Goal: Complete application form

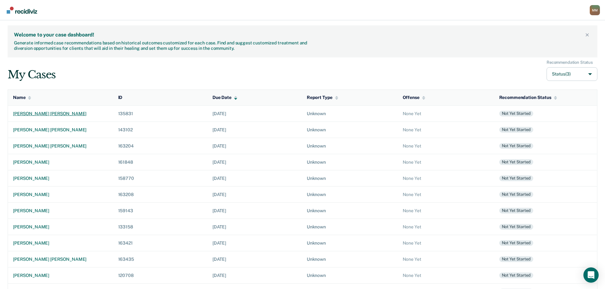
click at [42, 114] on div "[PERSON_NAME] [PERSON_NAME]" at bounding box center [60, 113] width 95 height 5
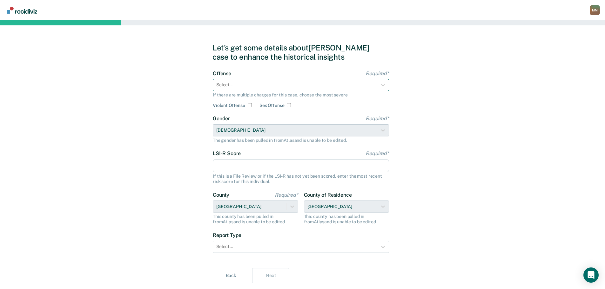
click at [278, 82] on div at bounding box center [295, 85] width 158 height 7
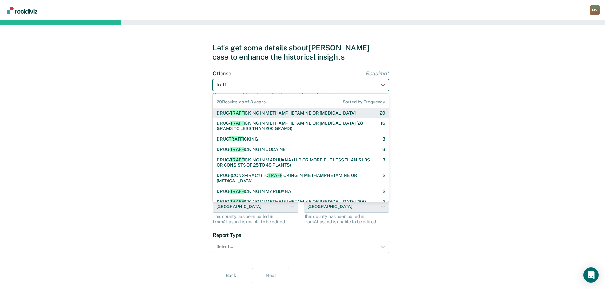
type input "traffi"
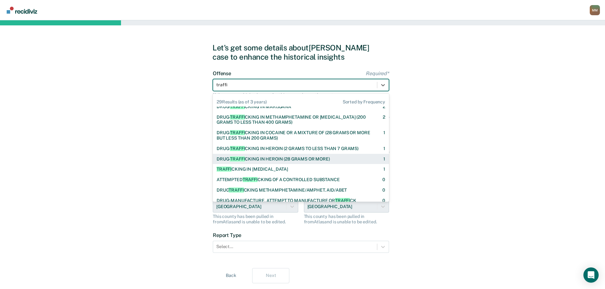
scroll to position [95, 0]
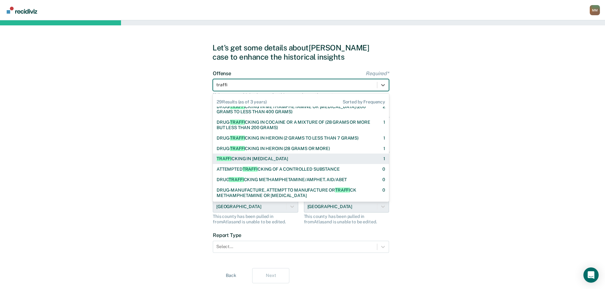
click at [288, 160] on div "TRAFFI CKING IN [MEDICAL_DATA] 1" at bounding box center [301, 158] width 169 height 5
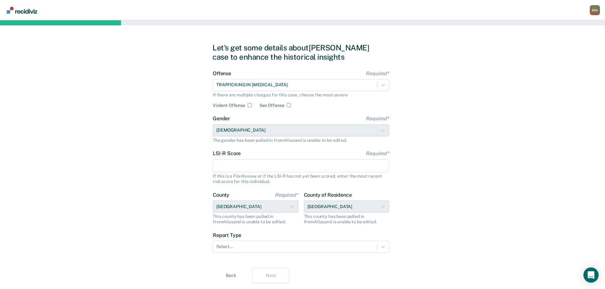
click at [493, 194] on div "Let's get some details about [PERSON_NAME] case to enhance the historical insig…" at bounding box center [302, 163] width 605 height 286
click at [313, 173] on div "LSI-R Score Required* If this is a File Review or if the LSI-R has not yet been…" at bounding box center [301, 168] width 176 height 34
click at [305, 167] on input "LSI-R Score Required*" at bounding box center [301, 165] width 176 height 13
drag, startPoint x: 552, startPoint y: 192, endPoint x: 547, endPoint y: 192, distance: 5.1
click at [552, 192] on div "Let's get some details about [PERSON_NAME] case to enhance the historical insig…" at bounding box center [302, 163] width 605 height 286
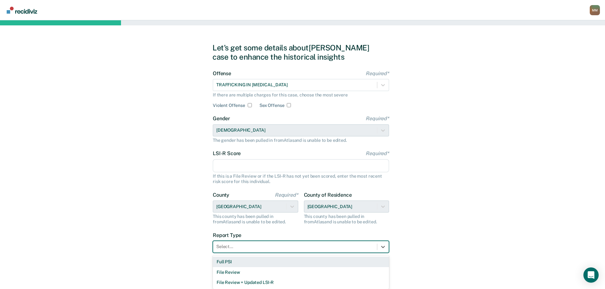
scroll to position [3, 0]
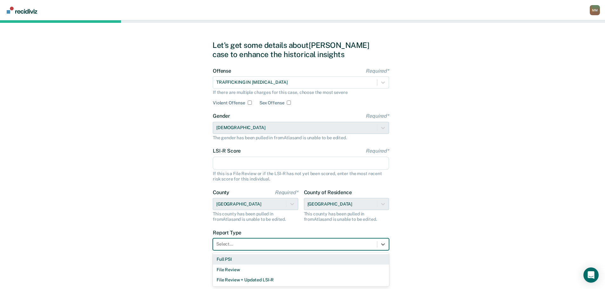
click at [326, 248] on div "Select..." at bounding box center [295, 244] width 164 height 9
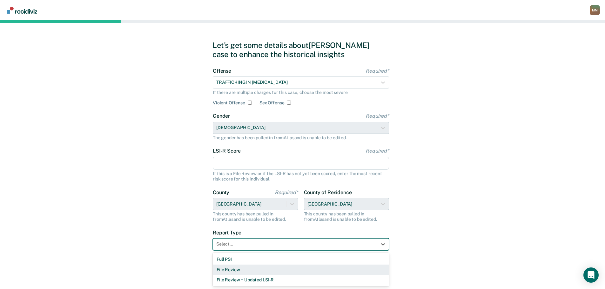
click at [232, 270] on div "File Review" at bounding box center [301, 270] width 176 height 10
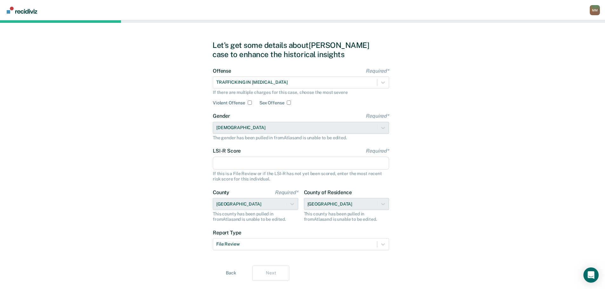
click at [415, 238] on div "Let's get some details about [PERSON_NAME] case to enhance the historical insig…" at bounding box center [302, 161] width 605 height 286
click at [456, 214] on div "Let's get some details about [PERSON_NAME] case to enhance the historical insig…" at bounding box center [302, 161] width 605 height 286
click at [242, 168] on input "LSI-R Score Required*" at bounding box center [301, 163] width 176 height 13
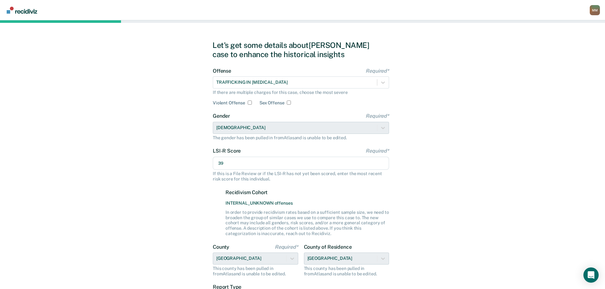
type input "39"
click at [532, 208] on div "Let's get some details about [PERSON_NAME] case to enhance the historical insig…" at bounding box center [302, 188] width 605 height 341
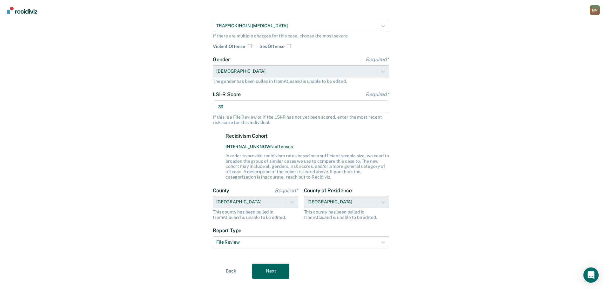
scroll to position [72, 0]
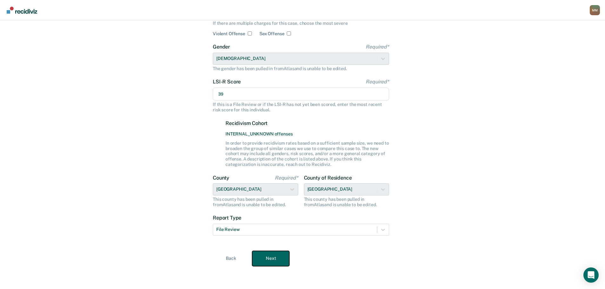
click at [282, 256] on button "Next" at bounding box center [270, 258] width 37 height 15
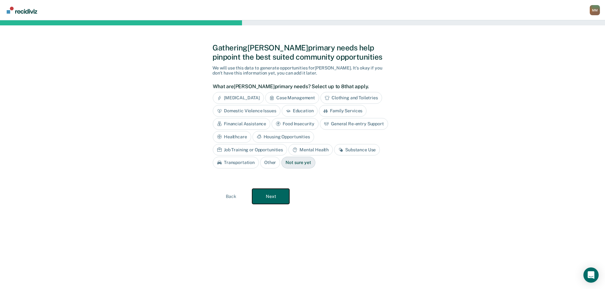
scroll to position [0, 0]
click at [284, 133] on div "Housing Opportunities" at bounding box center [286, 137] width 62 height 12
click at [272, 148] on div "Job Training or Opportunities" at bounding box center [252, 150] width 74 height 12
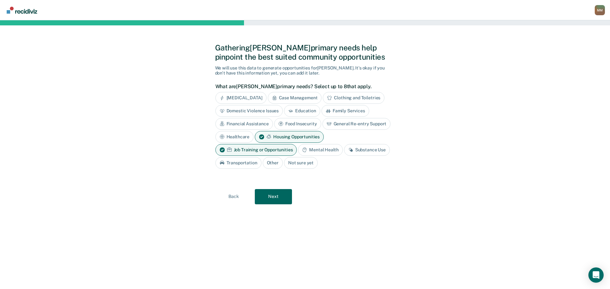
click at [366, 151] on div "Substance Use" at bounding box center [367, 150] width 46 height 12
click at [358, 161] on div "Not sure yet" at bounding box center [355, 163] width 34 height 12
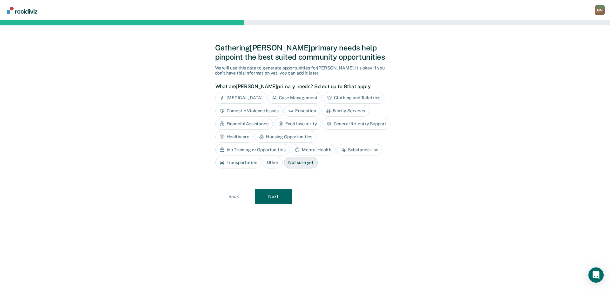
click at [290, 144] on div "Job Training or Opportunities" at bounding box center [252, 150] width 74 height 12
click at [283, 136] on div "Housing Opportunities" at bounding box center [286, 137] width 62 height 12
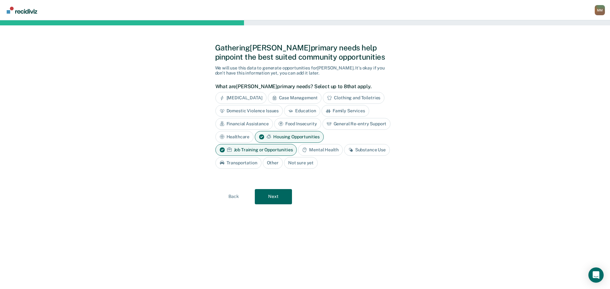
click at [360, 148] on div "Substance Use" at bounding box center [367, 150] width 46 height 12
click at [276, 199] on button "Next" at bounding box center [273, 196] width 37 height 15
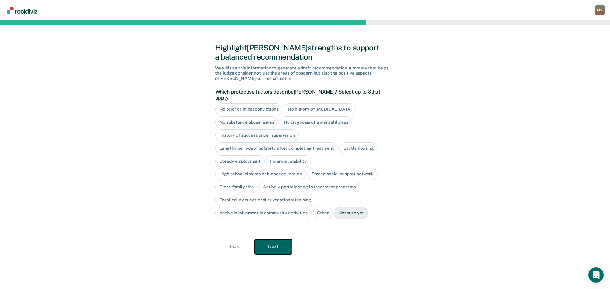
click at [274, 243] on button "Next" at bounding box center [273, 247] width 37 height 15
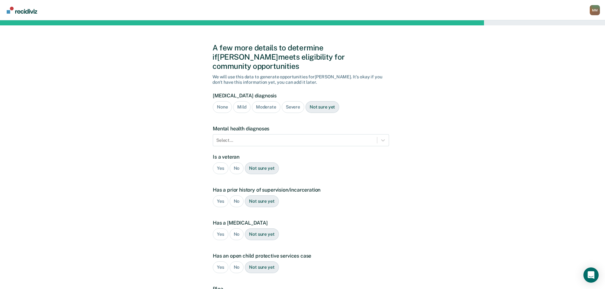
click at [221, 101] on div "None" at bounding box center [222, 107] width 19 height 12
click at [326, 101] on div "Not sure yet" at bounding box center [323, 107] width 34 height 12
click at [307, 137] on div at bounding box center [295, 140] width 158 height 7
click at [233, 163] on div "No" at bounding box center [237, 169] width 14 height 12
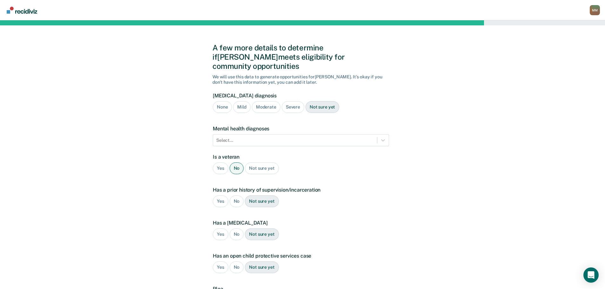
click at [219, 196] on div "Yes" at bounding box center [221, 202] width 16 height 12
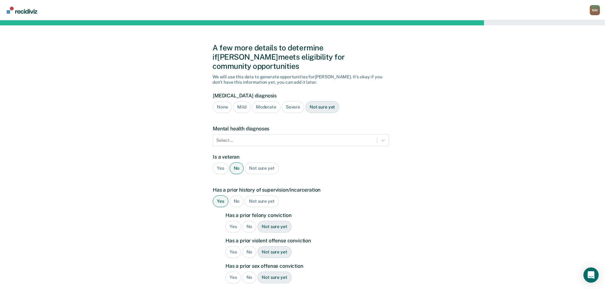
click at [230, 221] on div "Yes" at bounding box center [234, 227] width 16 height 12
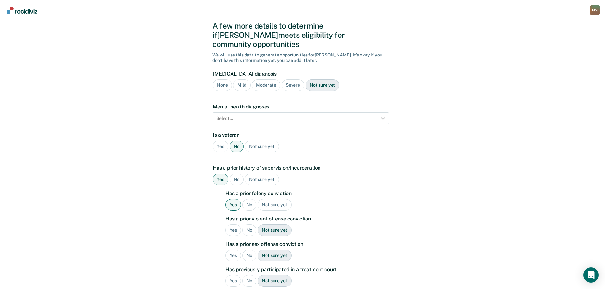
scroll to position [64, 0]
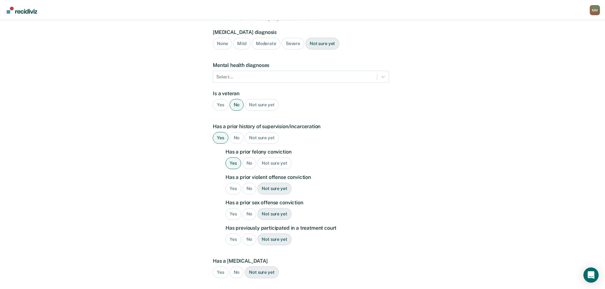
click at [233, 183] on div "Yes" at bounding box center [234, 189] width 16 height 12
click at [249, 208] on div "No" at bounding box center [249, 214] width 14 height 12
click at [247, 234] on div "No" at bounding box center [249, 240] width 14 height 12
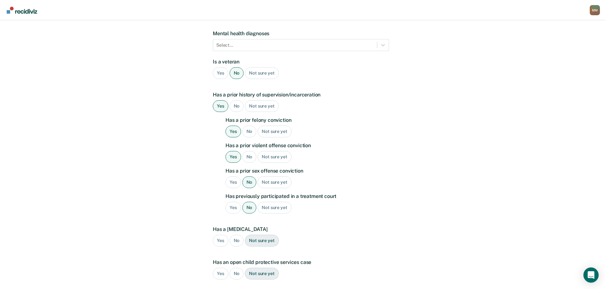
click at [234, 235] on div "No" at bounding box center [237, 241] width 14 height 12
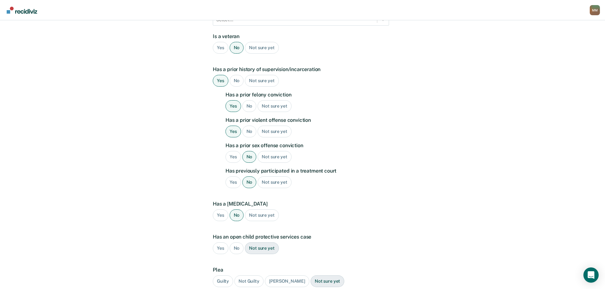
scroll to position [159, 0]
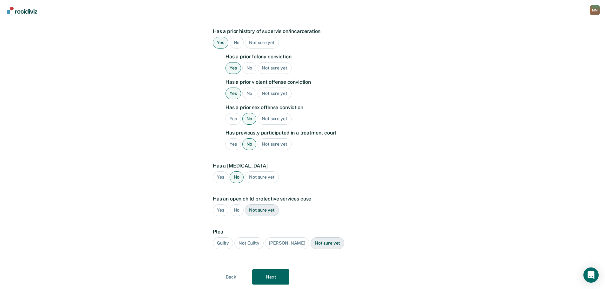
click at [237, 205] on div "No" at bounding box center [237, 211] width 14 height 12
drag, startPoint x: 220, startPoint y: 232, endPoint x: 213, endPoint y: 235, distance: 8.1
click at [214, 238] on div "Guilty" at bounding box center [223, 244] width 20 height 12
click at [229, 238] on div "Guilty" at bounding box center [223, 244] width 20 height 12
click at [277, 270] on button "Next" at bounding box center [270, 277] width 37 height 15
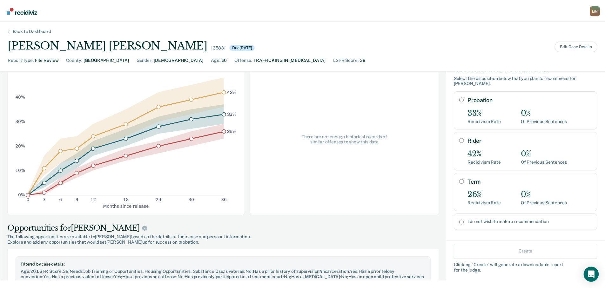
scroll to position [64, 0]
click at [477, 219] on label "I do not wish to make a recommendation" at bounding box center [533, 221] width 125 height 5
click at [468, 220] on input "I do not wish to make a recommendation" at bounding box center [465, 222] width 5 height 5
radio input "true"
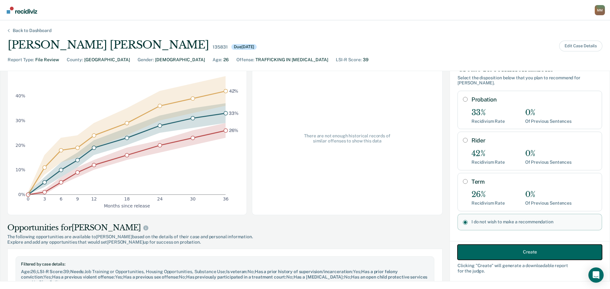
click at [515, 253] on button "Create" at bounding box center [529, 252] width 145 height 15
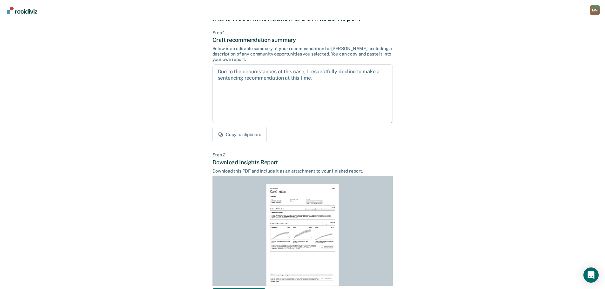
scroll to position [73, 0]
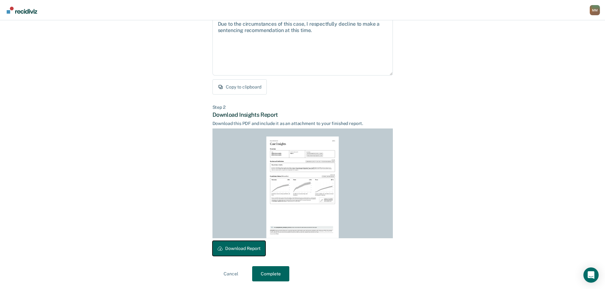
click at [254, 246] on button "Download Report" at bounding box center [239, 248] width 53 height 15
